Goal: Task Accomplishment & Management: Manage account settings

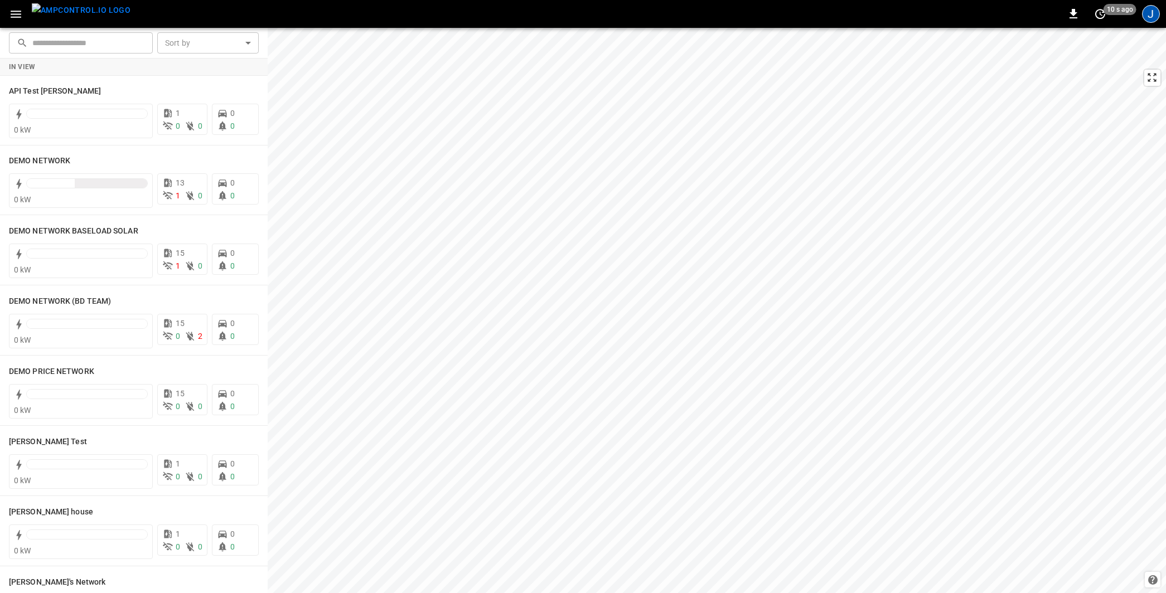
click at [1149, 14] on div "J" at bounding box center [1151, 14] width 18 height 18
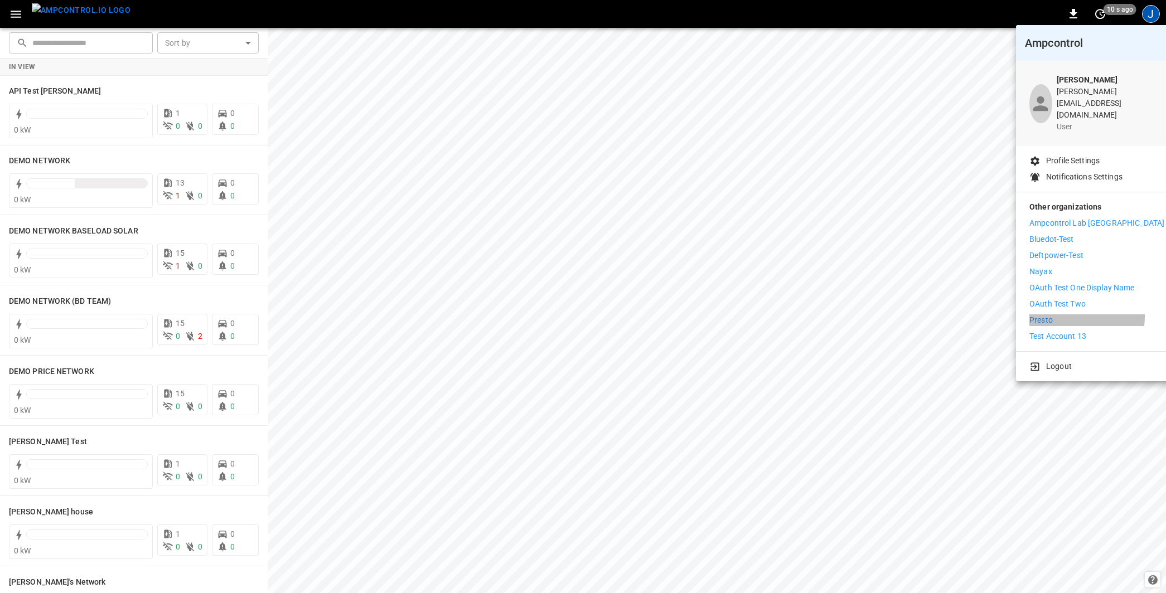
click at [1055, 315] on li "Presto" at bounding box center [1096, 321] width 135 height 12
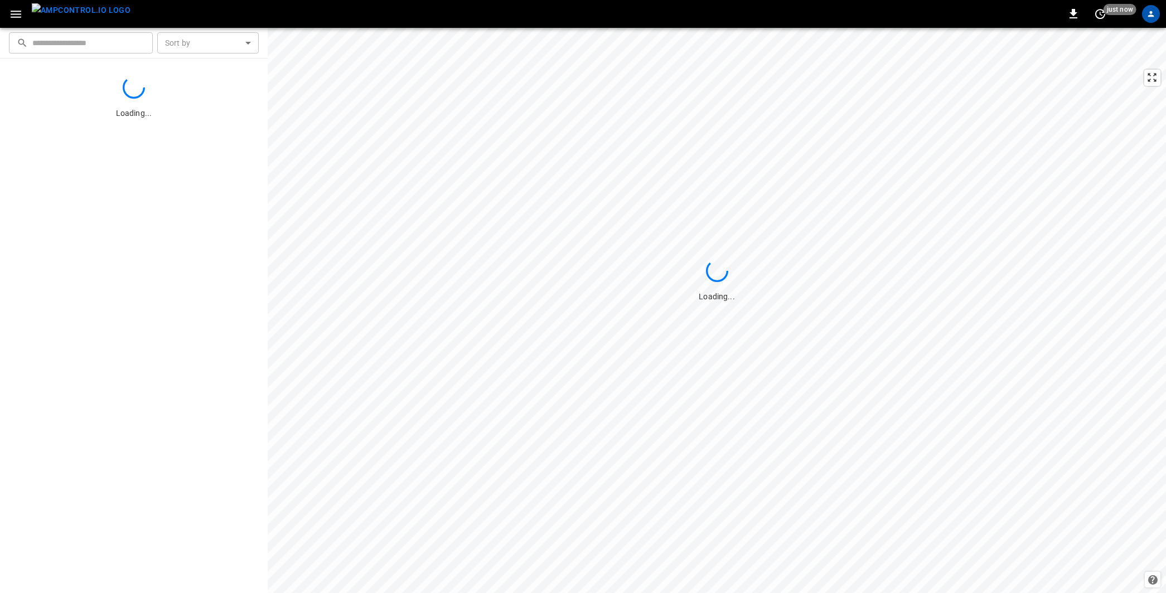
click at [20, 11] on icon "button" at bounding box center [16, 14] width 14 height 14
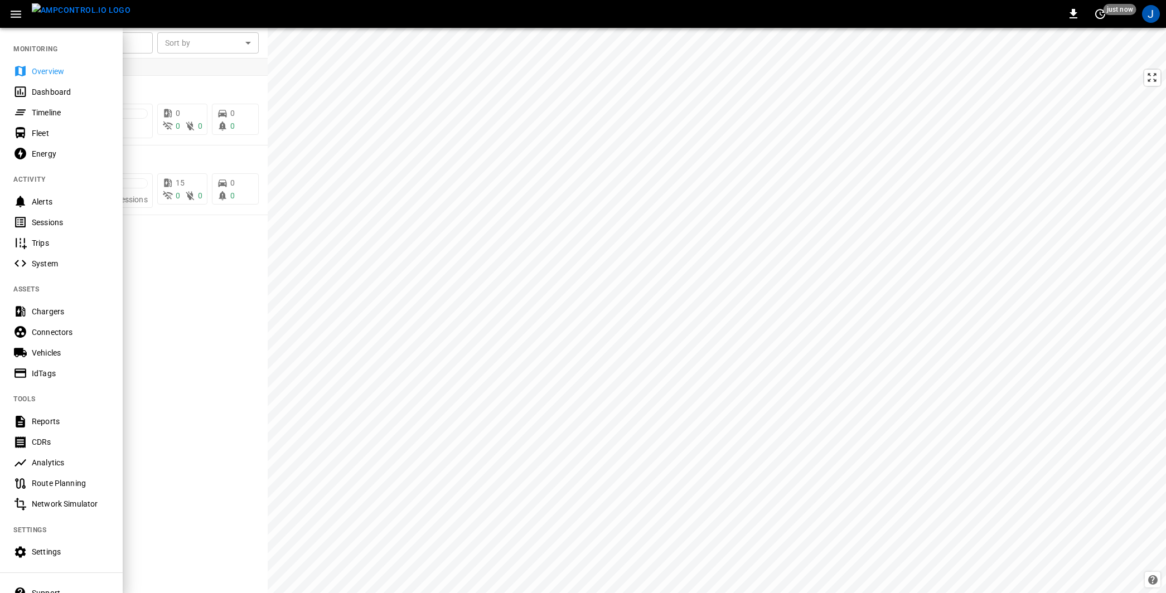
click at [214, 270] on div at bounding box center [583, 296] width 1166 height 593
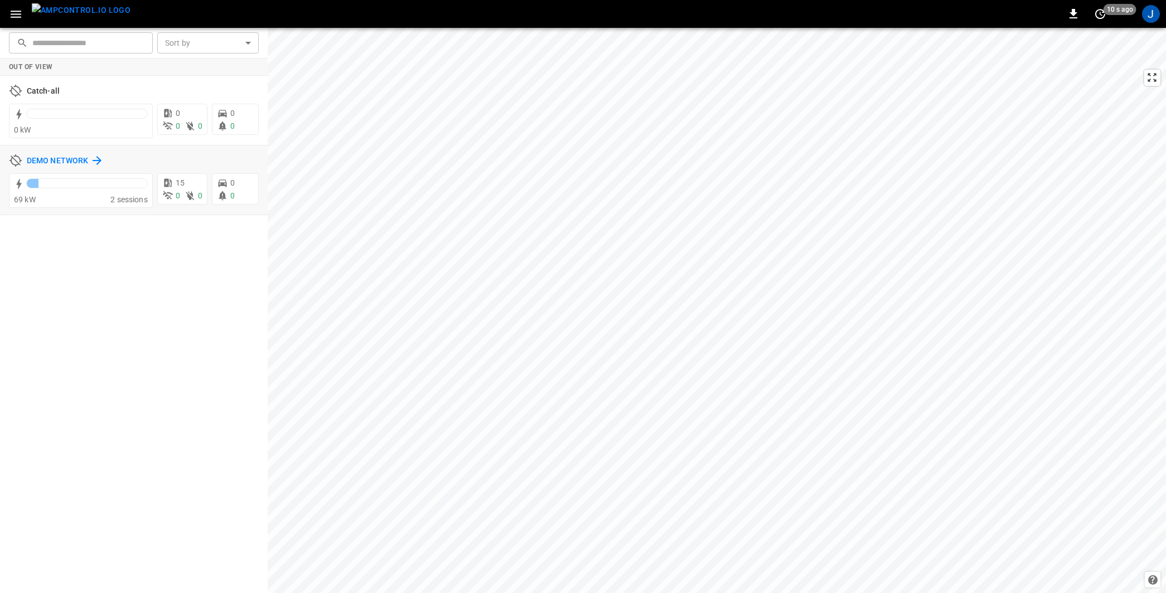
click at [67, 159] on h6 "DEMO NETWORK" at bounding box center [57, 161] width 61 height 12
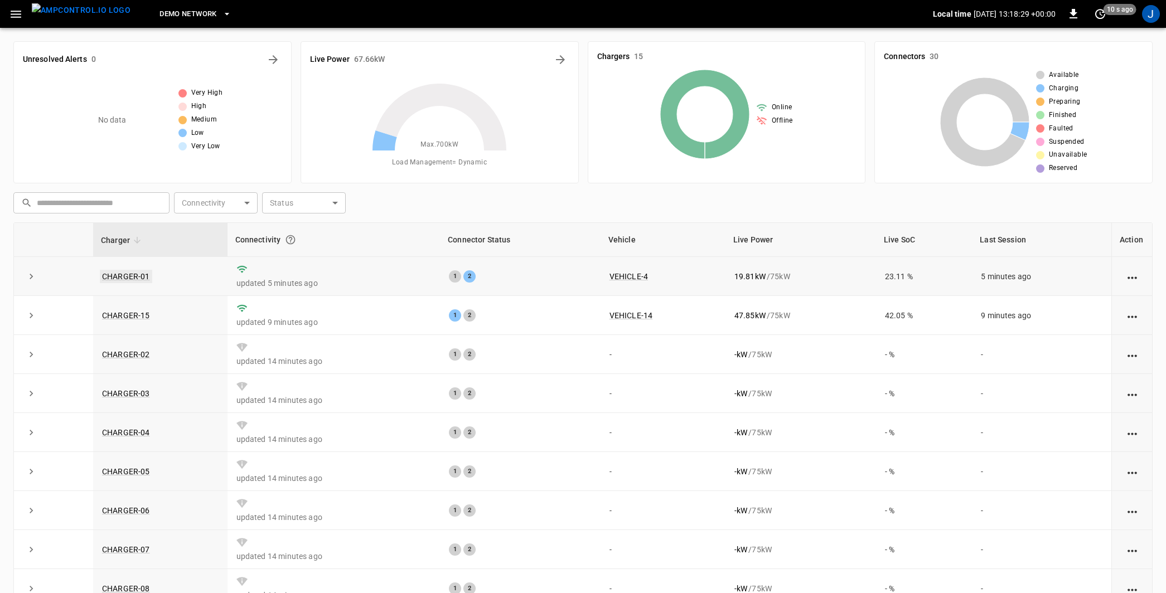
click at [128, 278] on link "CHARGER-01" at bounding box center [126, 276] width 52 height 13
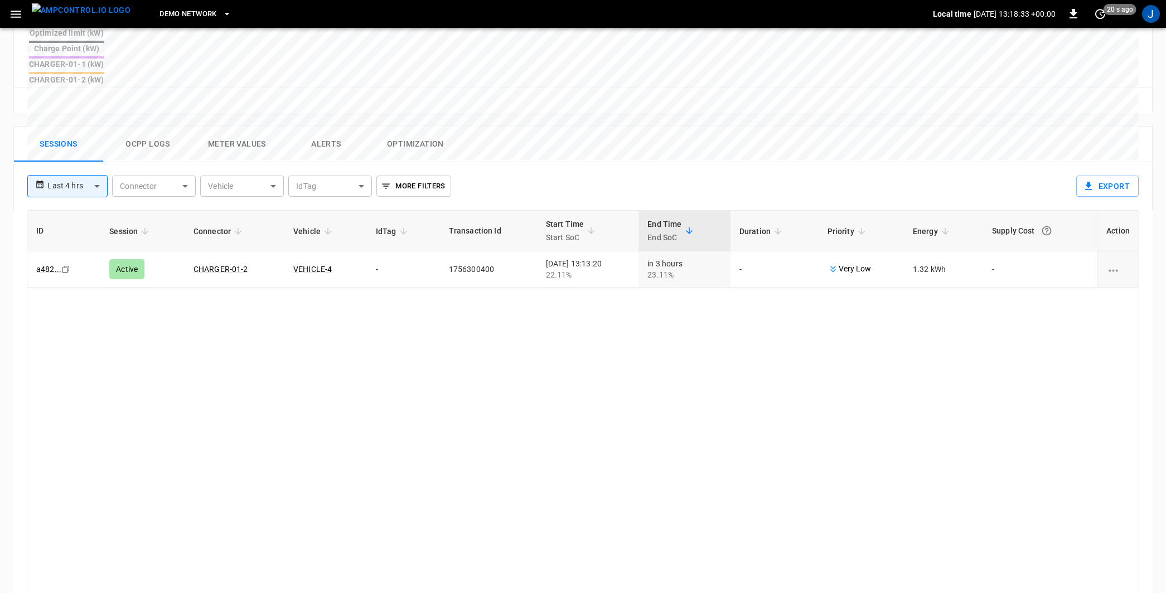
scroll to position [482, 0]
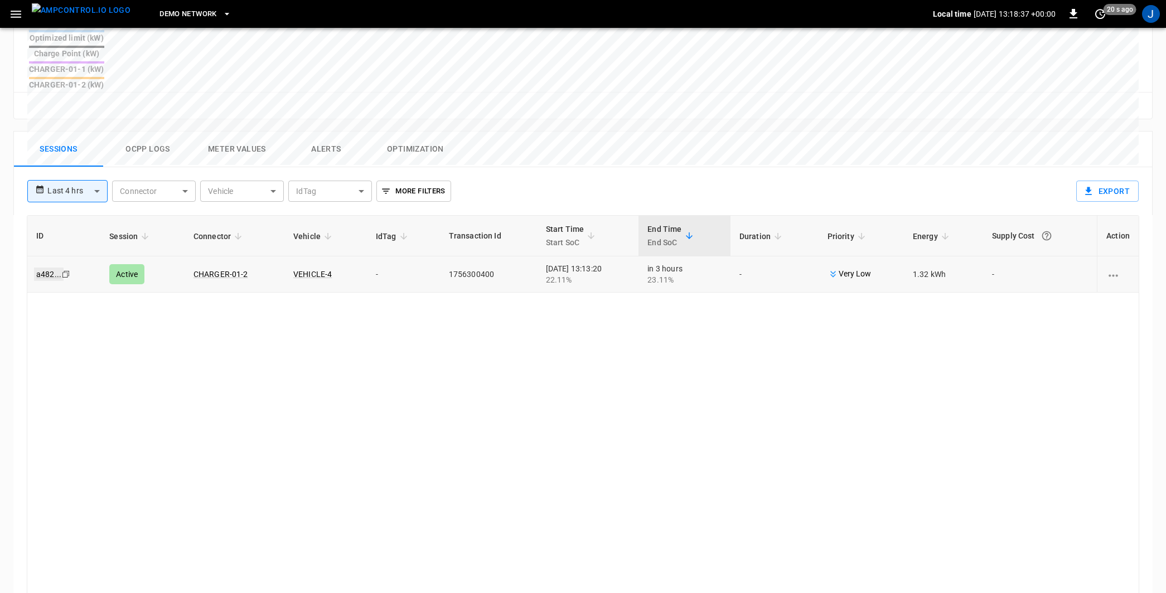
click at [54, 268] on link "a482 ..." at bounding box center [49, 274] width 30 height 13
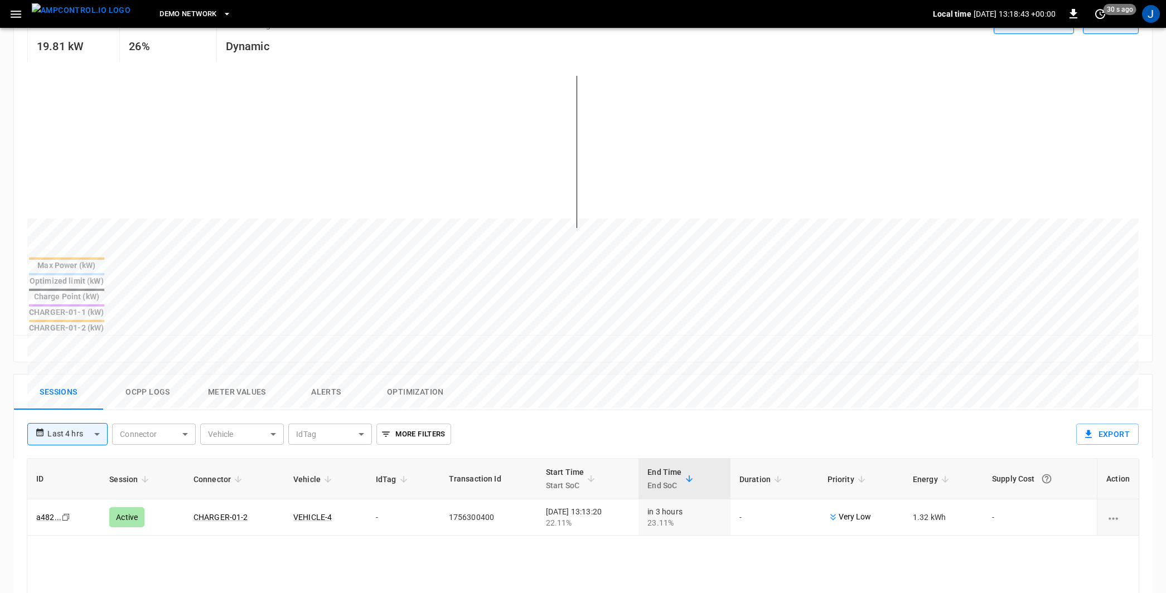
scroll to position [509, 0]
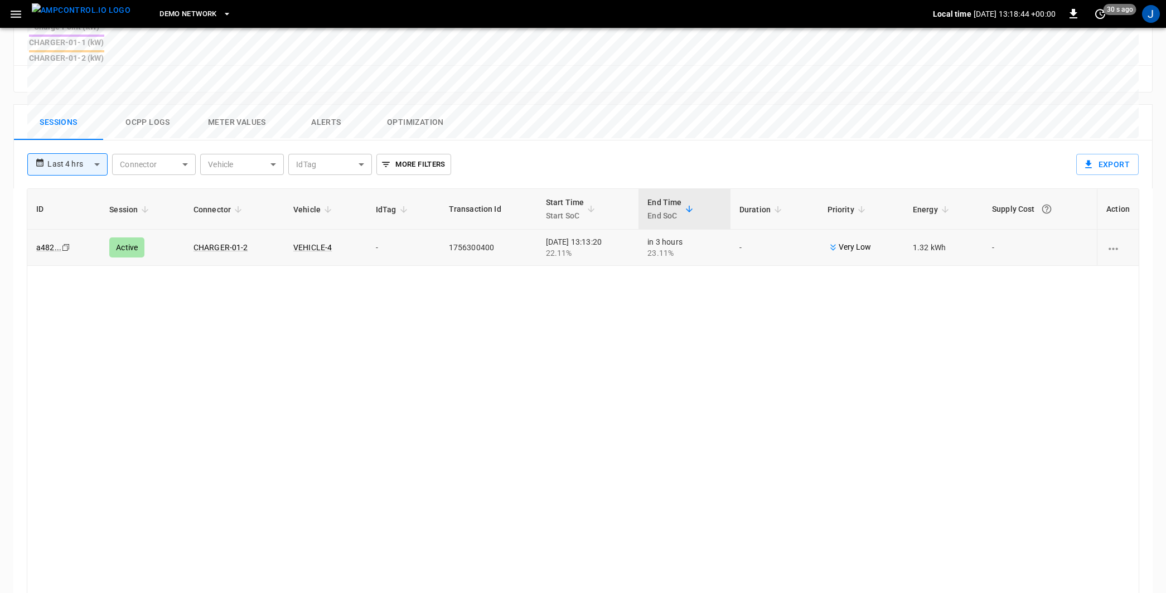
click at [217, 230] on td "CHARGER-01-2" at bounding box center [235, 248] width 100 height 36
click at [216, 230] on td "CHARGER-01-2" at bounding box center [235, 248] width 100 height 36
click at [217, 241] on link "CHARGER-01-2" at bounding box center [220, 247] width 59 height 13
click at [214, 241] on link "CHARGER-01-2" at bounding box center [220, 247] width 59 height 13
click at [216, 243] on link "CHARGER-01-2" at bounding box center [221, 247] width 55 height 9
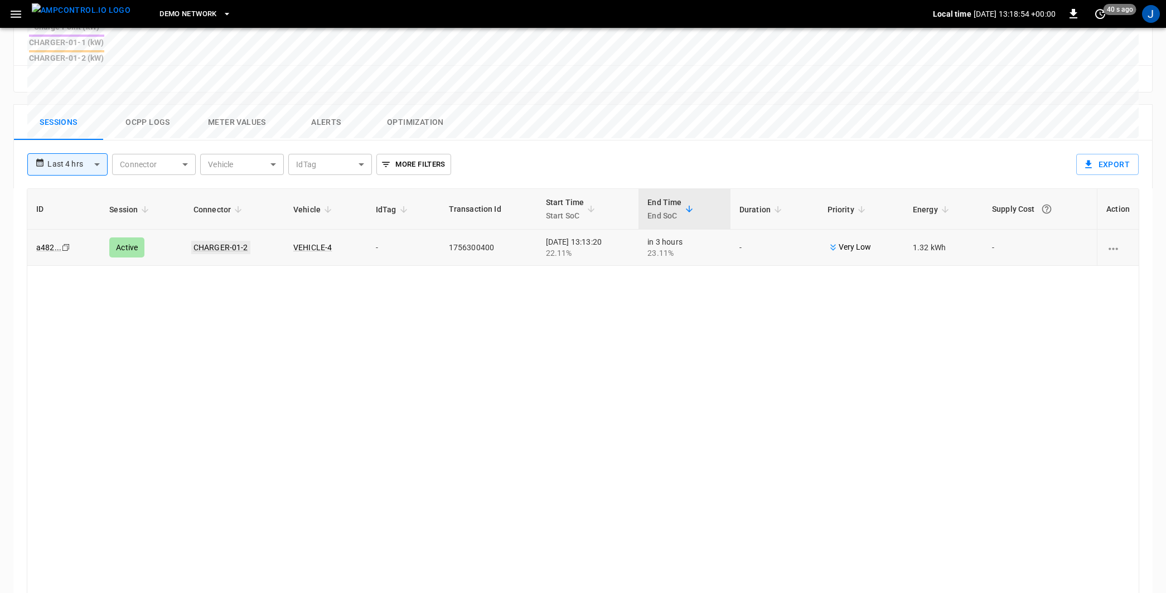
click at [200, 241] on link "CHARGER-01-2" at bounding box center [220, 247] width 59 height 13
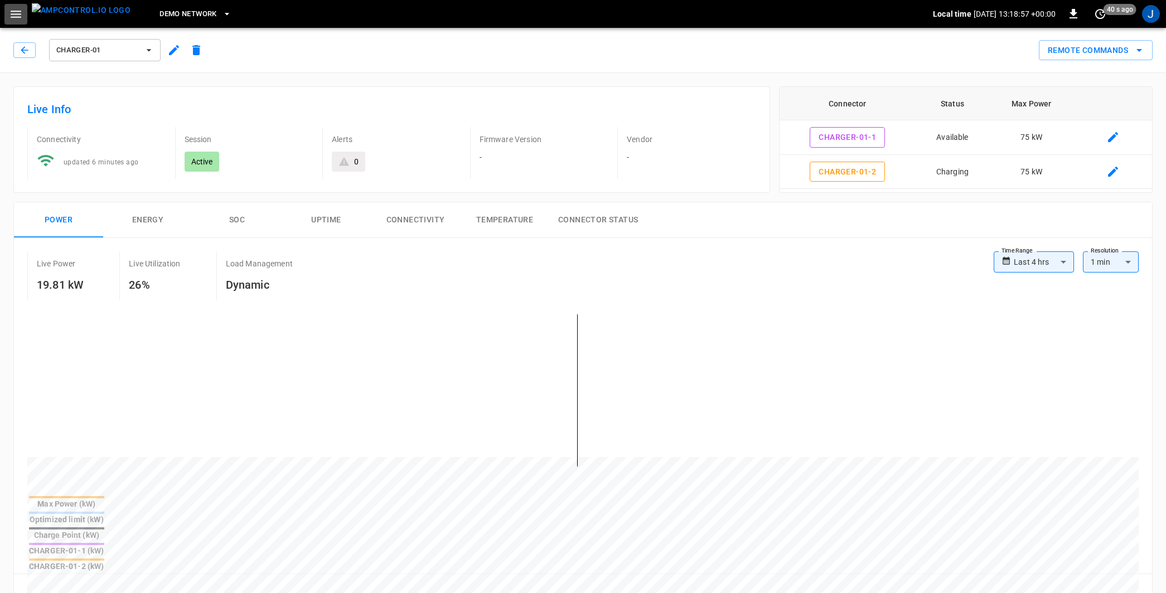
click at [16, 9] on icon "button" at bounding box center [16, 14] width 14 height 14
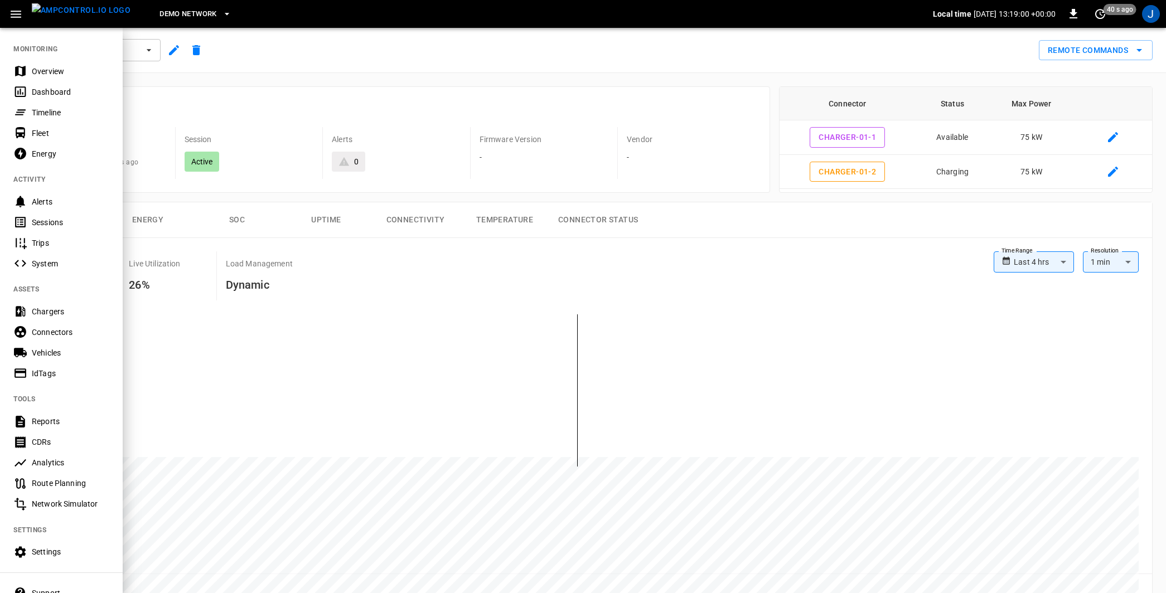
click at [55, 326] on div "Connectors" at bounding box center [61, 332] width 123 height 21
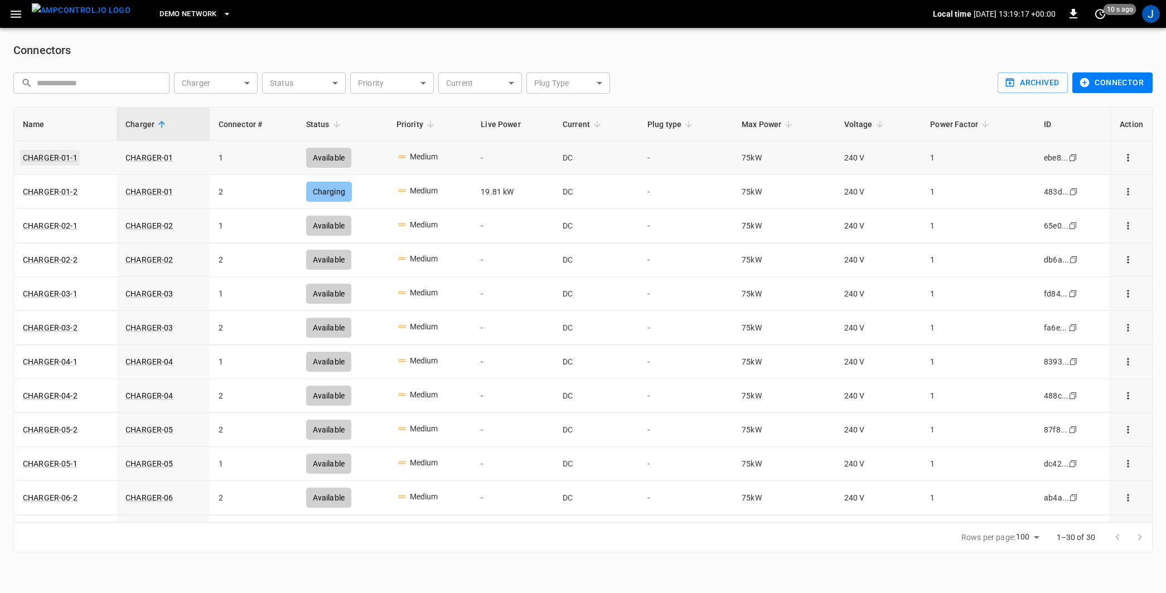
click at [59, 158] on link "CHARGER-01-1" at bounding box center [50, 158] width 59 height 16
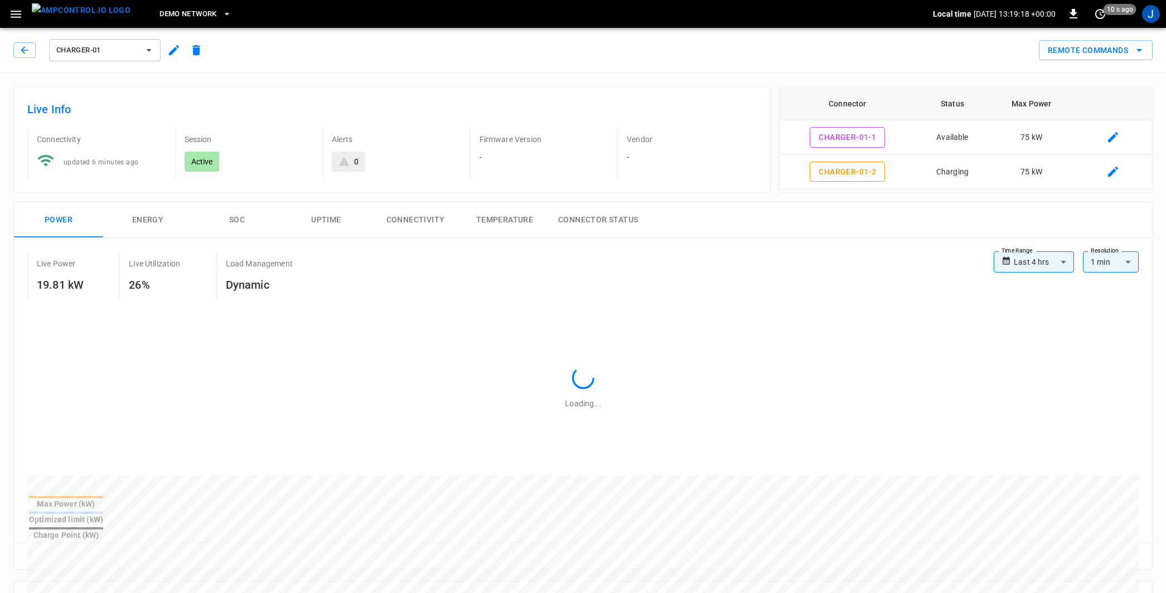
type input "**********"
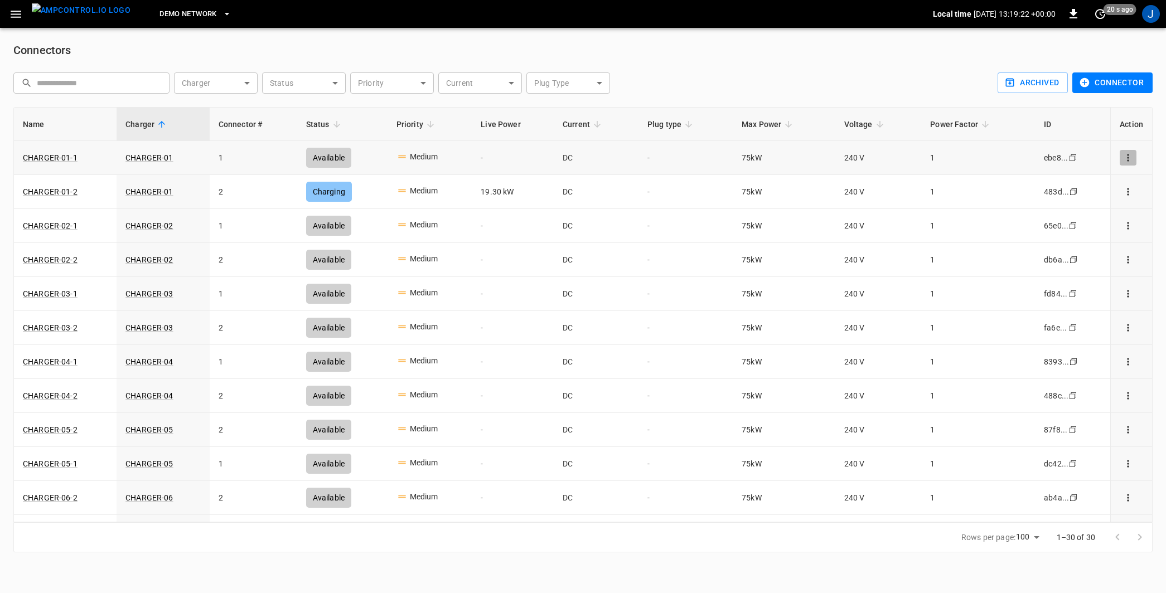
click at [1131, 153] on icon "connector options" at bounding box center [1128, 157] width 11 height 11
click at [1096, 157] on li "Edit connector" at bounding box center [1106, 163] width 100 height 18
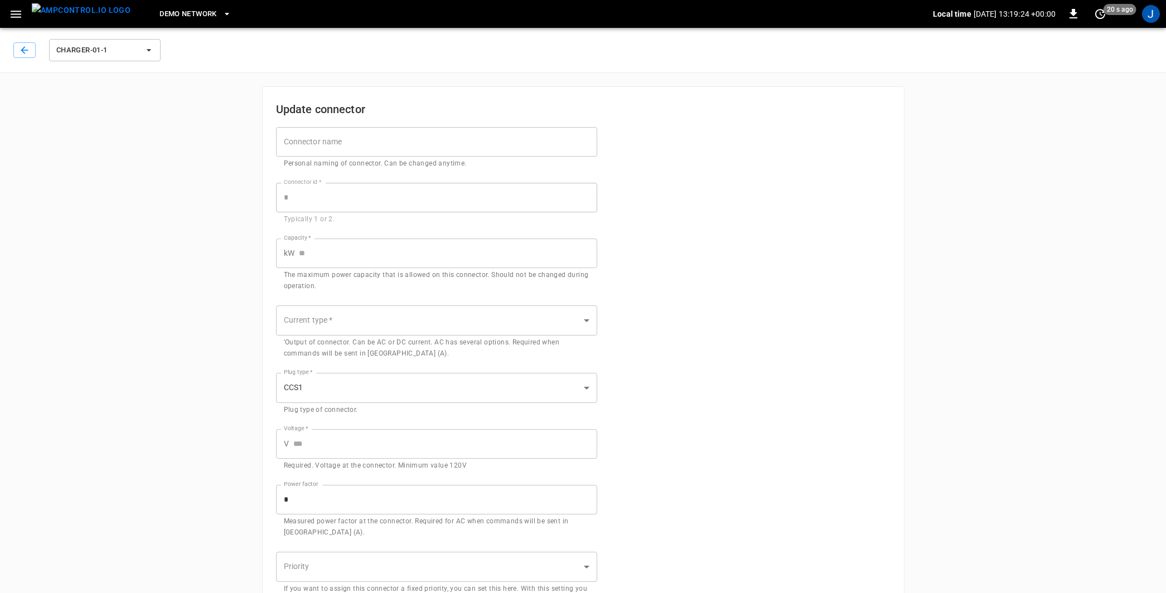
type input "**********"
type input "**"
type input "***"
type input "*"
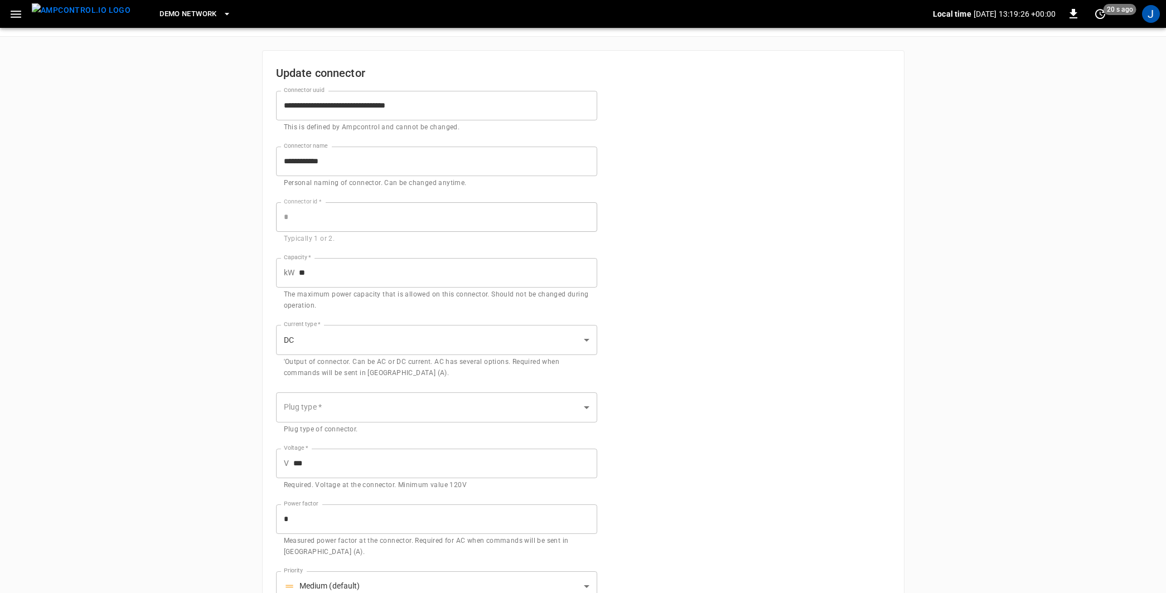
scroll to position [86, 0]
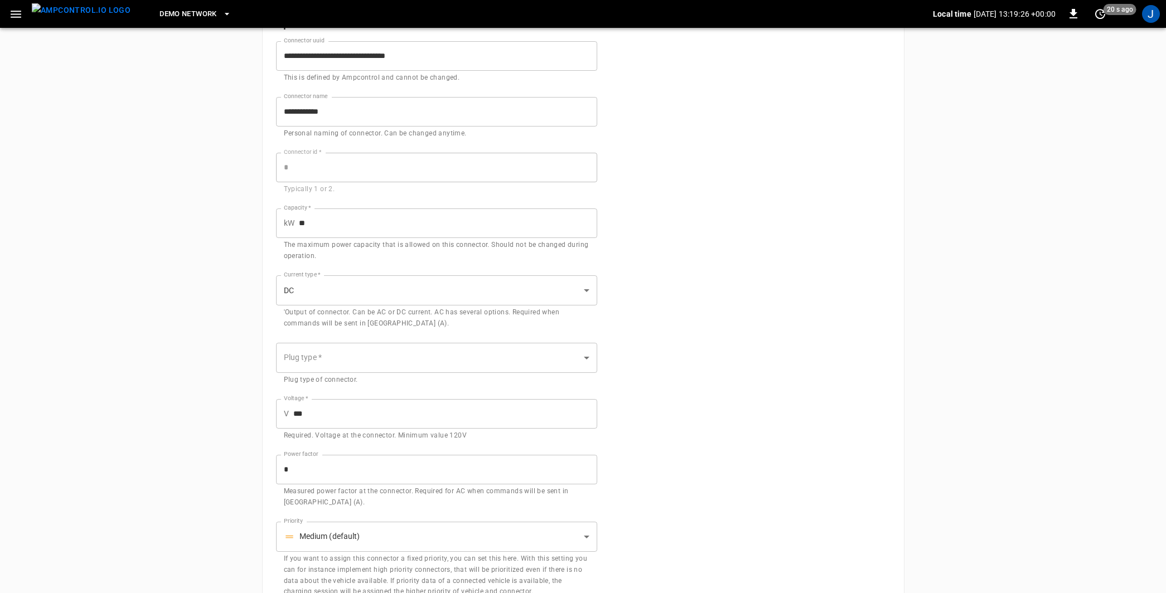
click at [582, 350] on body "**********" at bounding box center [583, 289] width 1166 height 750
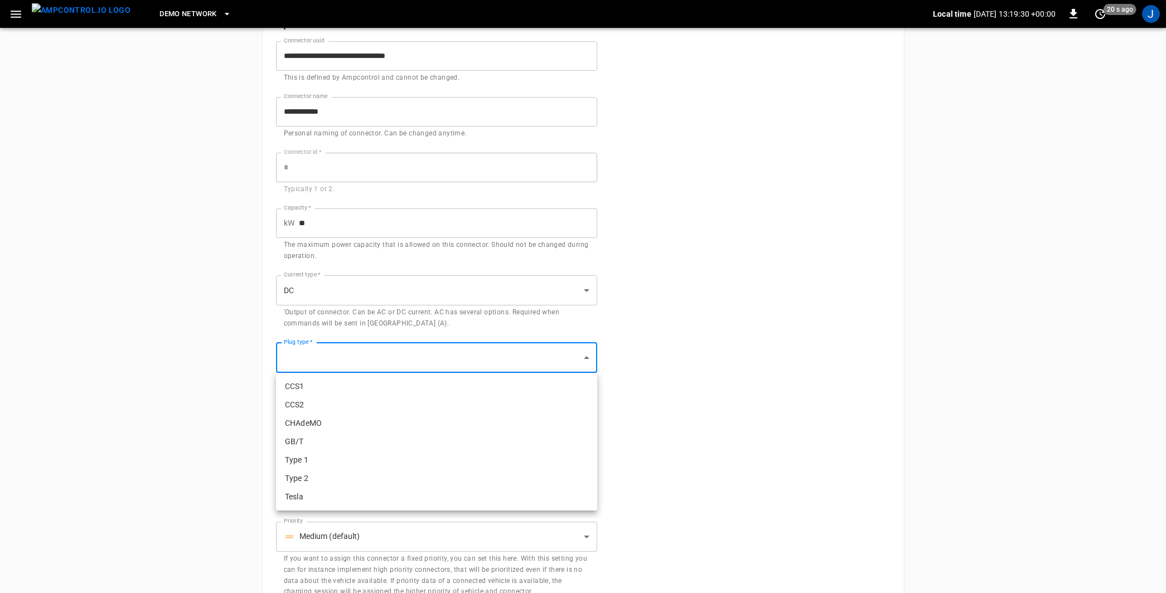
click at [432, 492] on li "Tesla" at bounding box center [436, 497] width 321 height 18
type input "*****"
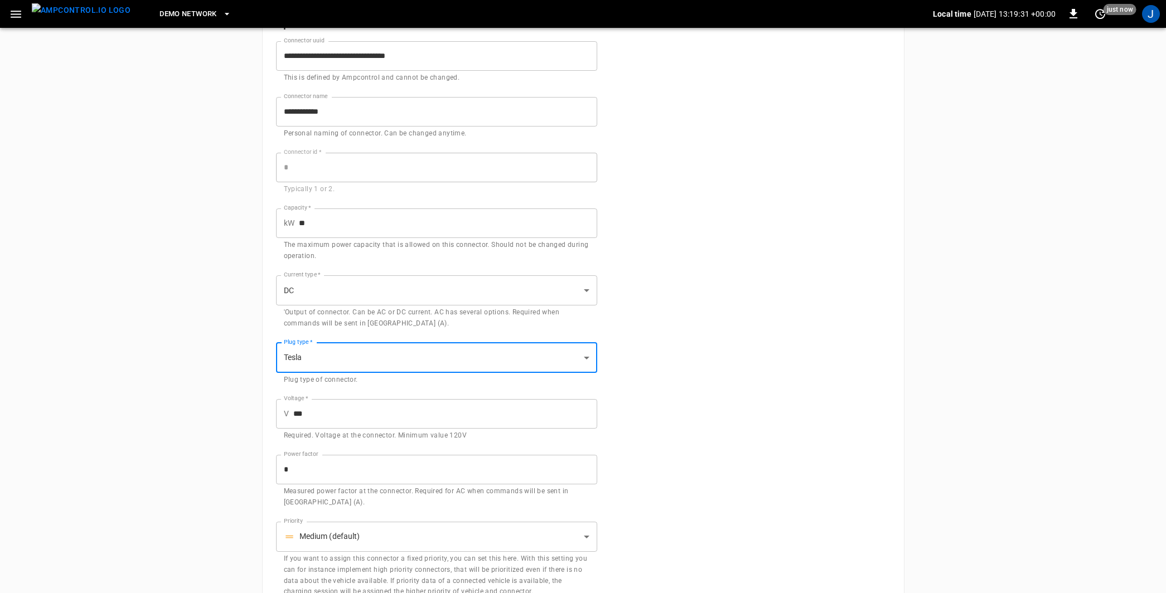
scroll to position [157, 0]
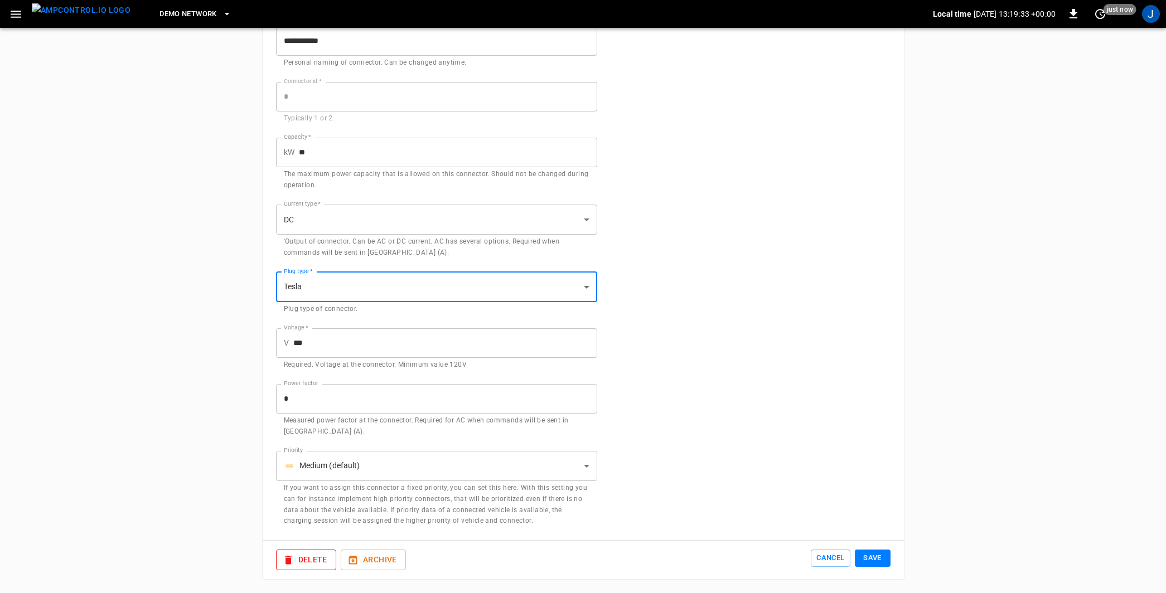
click at [874, 568] on div "Cancel Save" at bounding box center [850, 560] width 79 height 21
click at [874, 557] on button "Save" at bounding box center [873, 558] width 36 height 17
